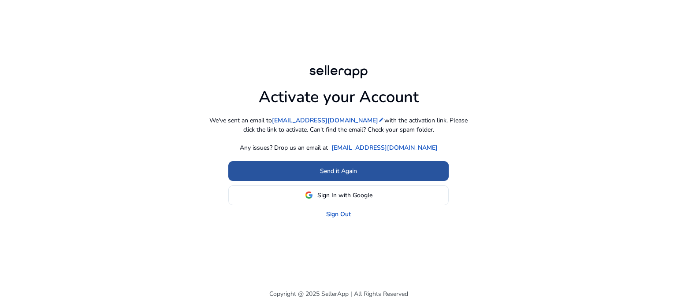
click at [338, 172] on span "Send it Again" at bounding box center [338, 171] width 37 height 9
